Goal: Check status: Check status

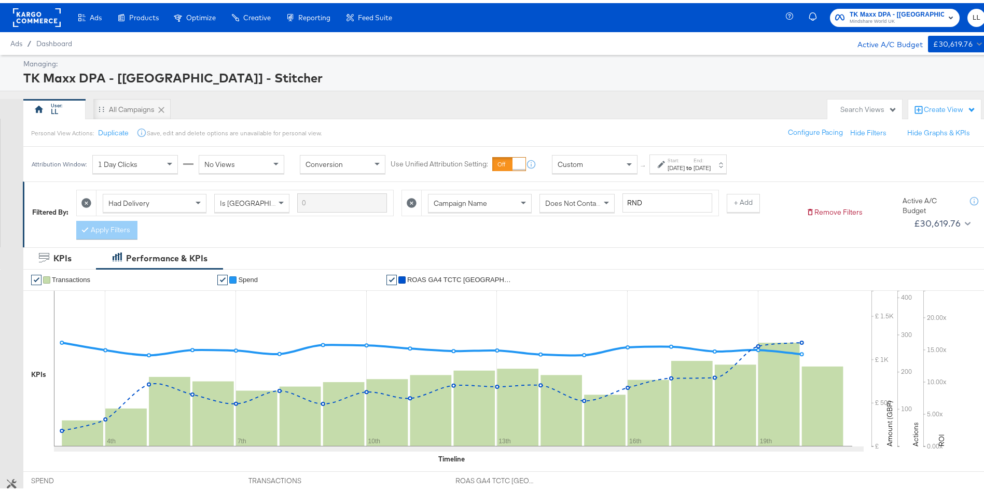
click at [711, 160] on label "End:" at bounding box center [702, 157] width 17 height 7
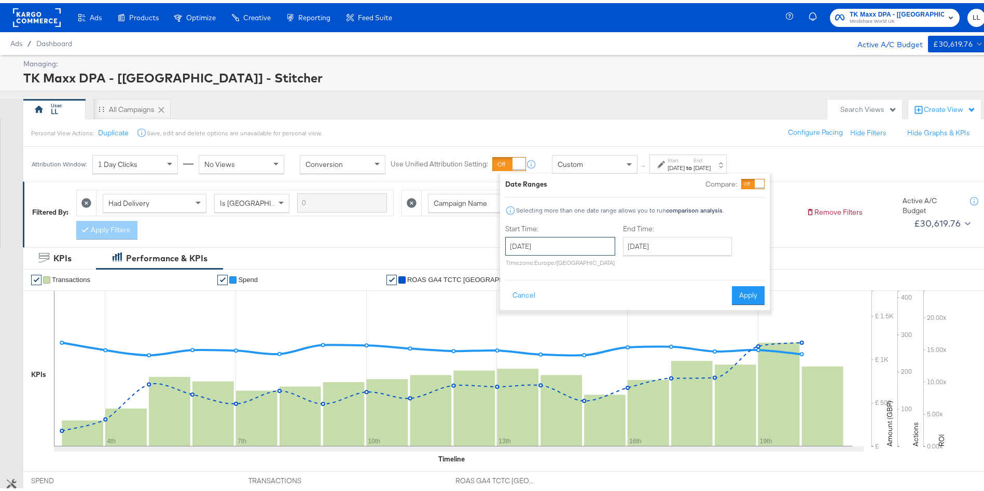
click at [550, 234] on input "[DATE]" at bounding box center [560, 243] width 110 height 19
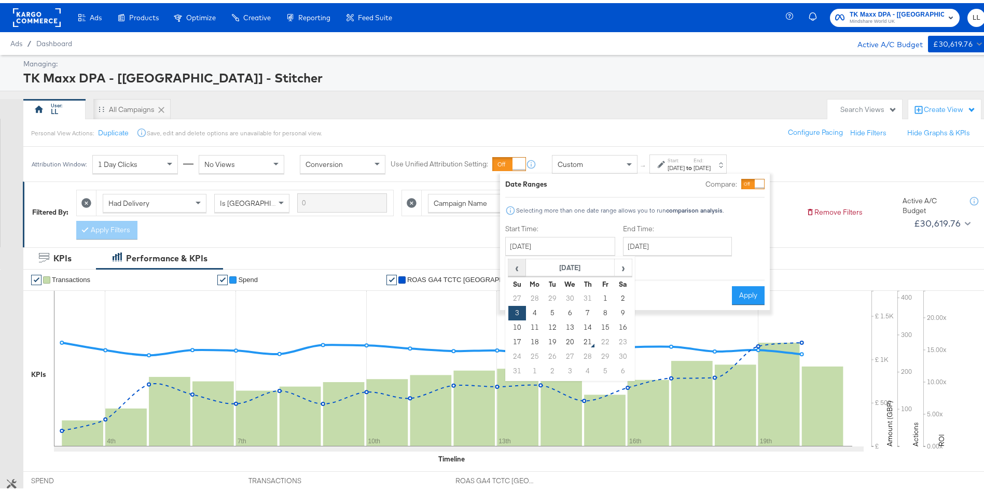
click at [517, 269] on span "‹" at bounding box center [517, 265] width 16 height 16
click at [520, 325] on td "13" at bounding box center [518, 325] width 18 height 15
type input "[DATE]"
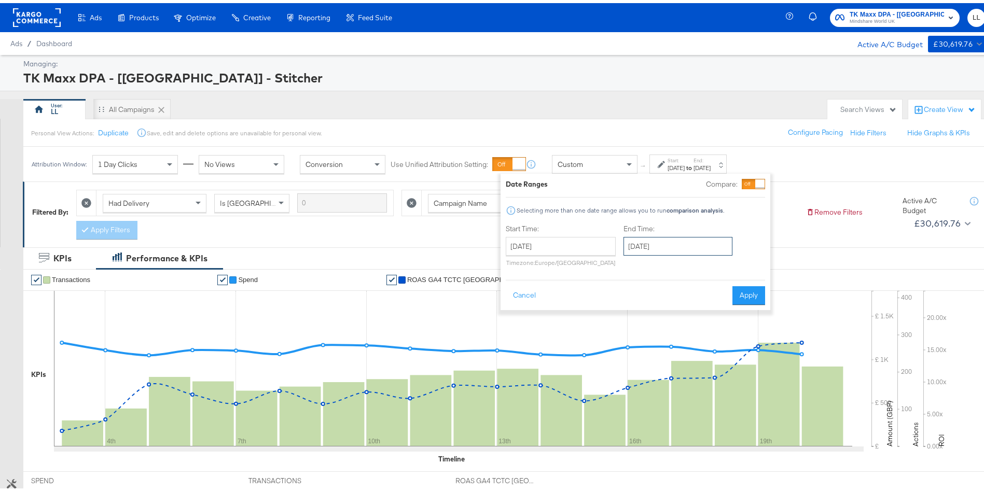
click at [662, 244] on input "[DATE]" at bounding box center [678, 243] width 109 height 19
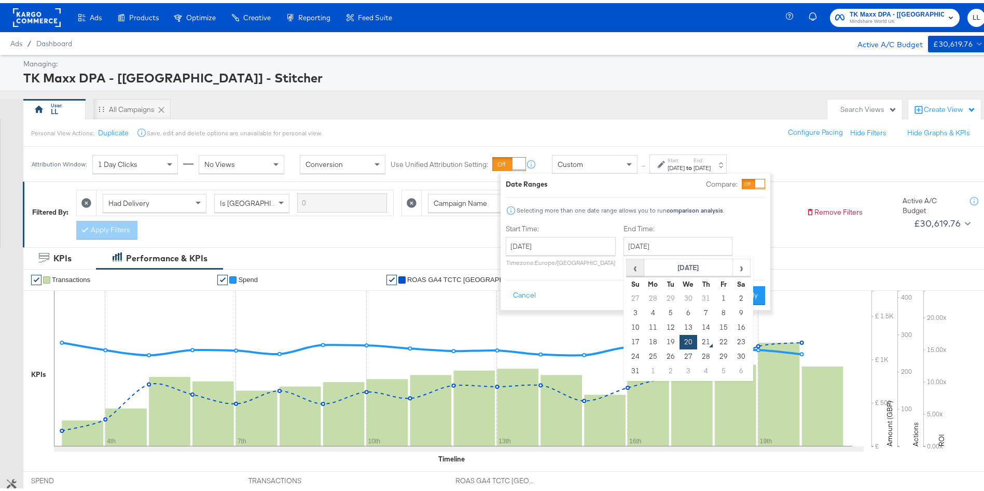
click at [639, 267] on span "‹" at bounding box center [635, 265] width 16 height 16
click at [741, 327] on td "19" at bounding box center [742, 325] width 18 height 15
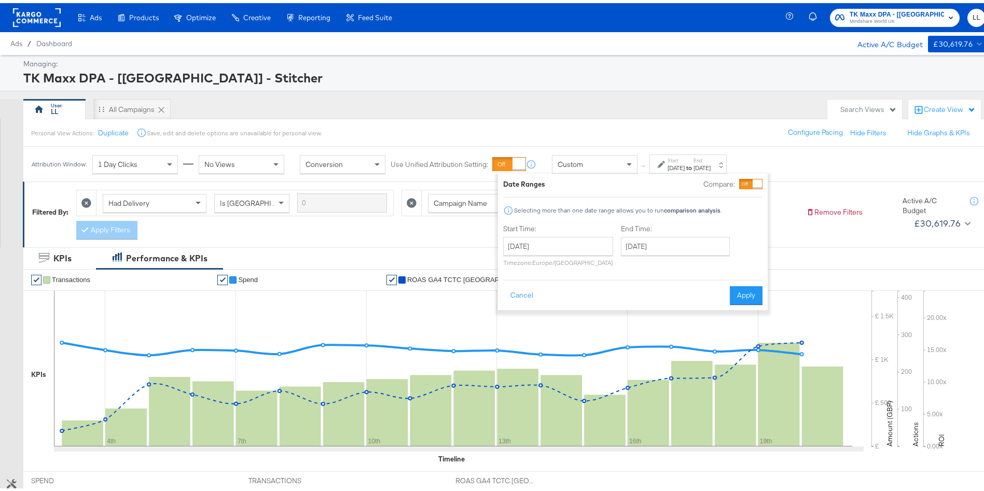
type input "[DATE]"
click at [748, 294] on button "Apply" at bounding box center [746, 292] width 33 height 19
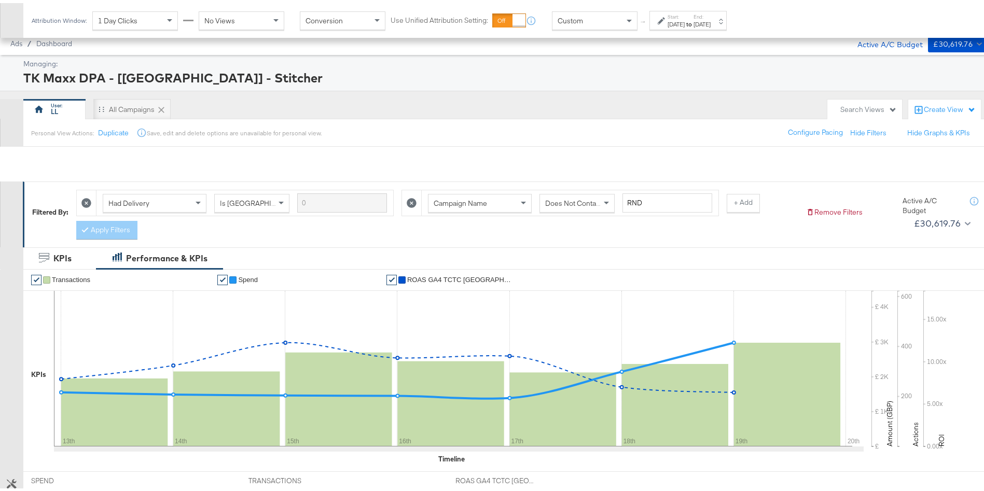
scroll to position [335, 0]
